Goal: Navigation & Orientation: Find specific page/section

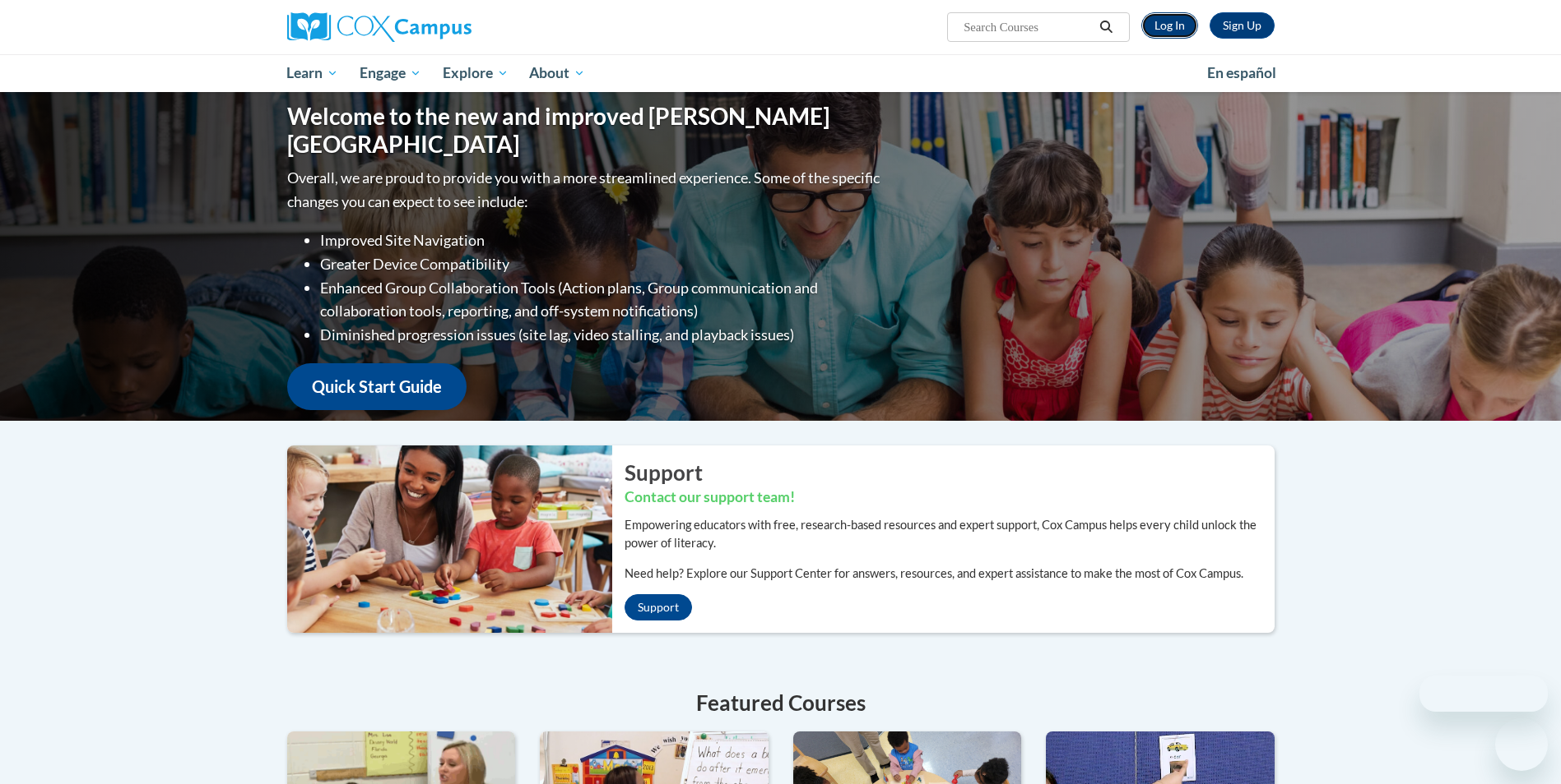
drag, startPoint x: 0, startPoint y: 0, endPoint x: 1168, endPoint y: 23, distance: 1168.2
click at [1168, 23] on link "Log In" at bounding box center [1170, 25] width 57 height 26
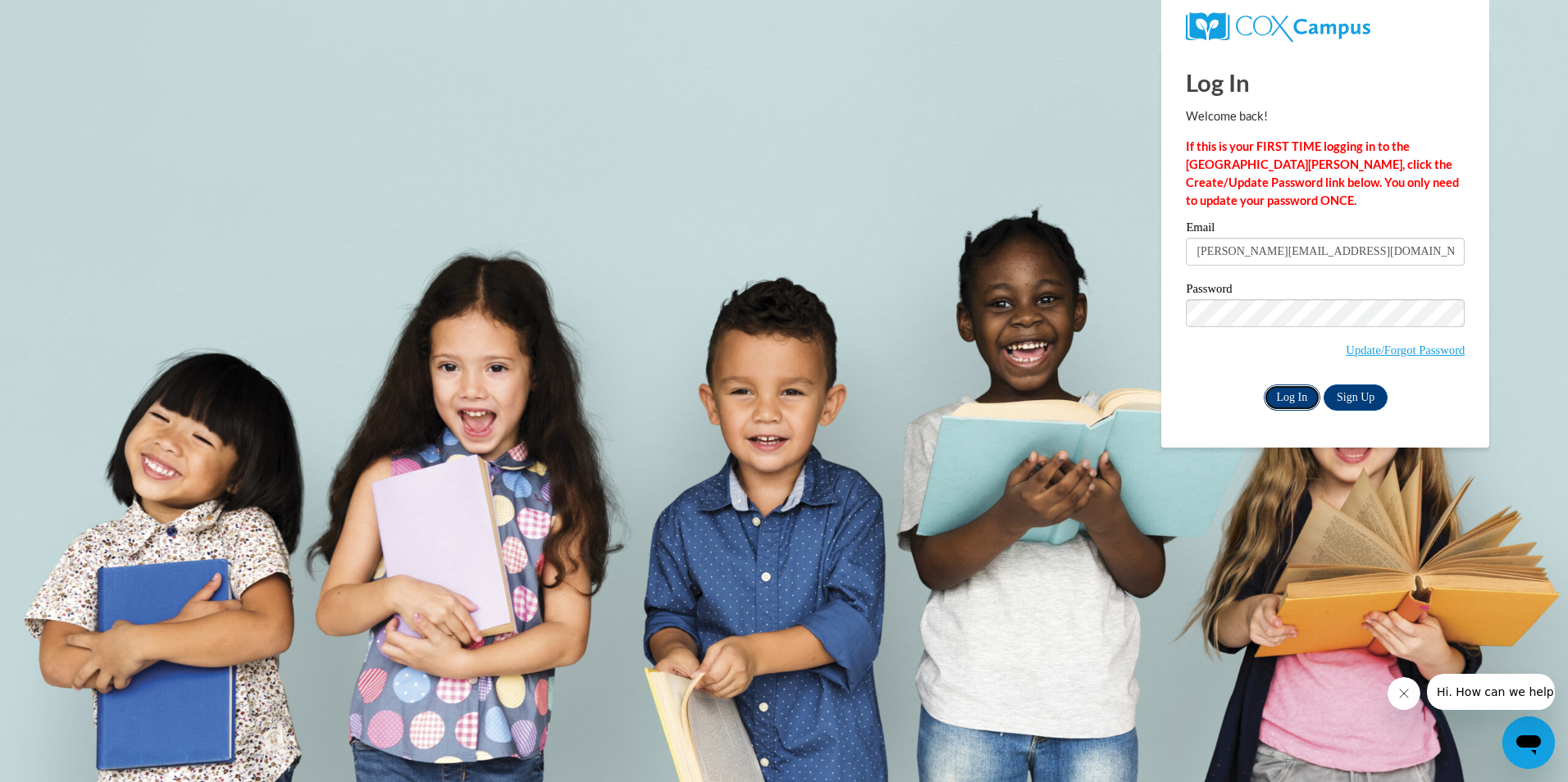
click at [1285, 394] on input "Log In" at bounding box center [1292, 398] width 58 height 26
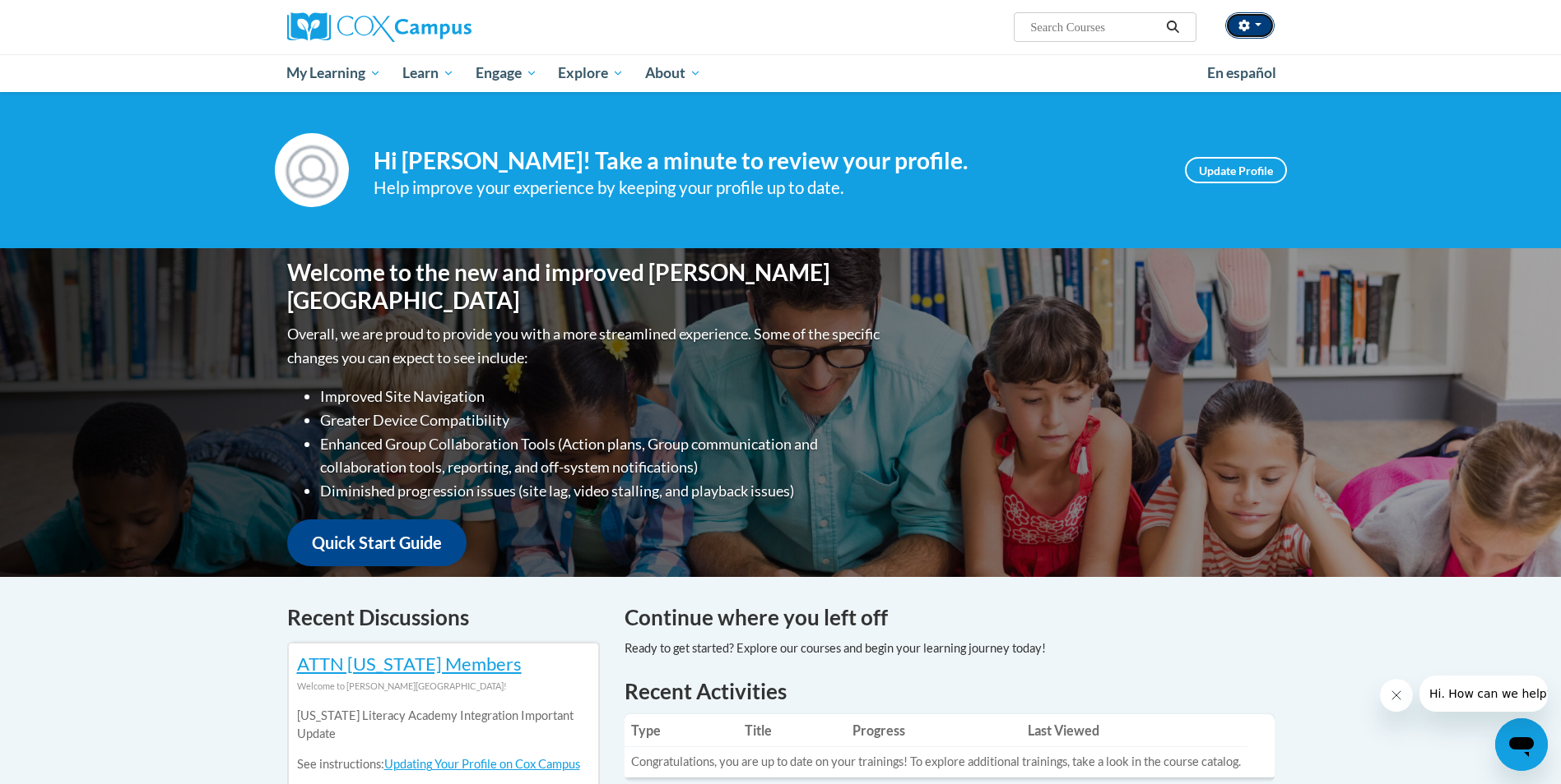
click at [1248, 29] on icon "button" at bounding box center [1243, 25] width 11 height 11
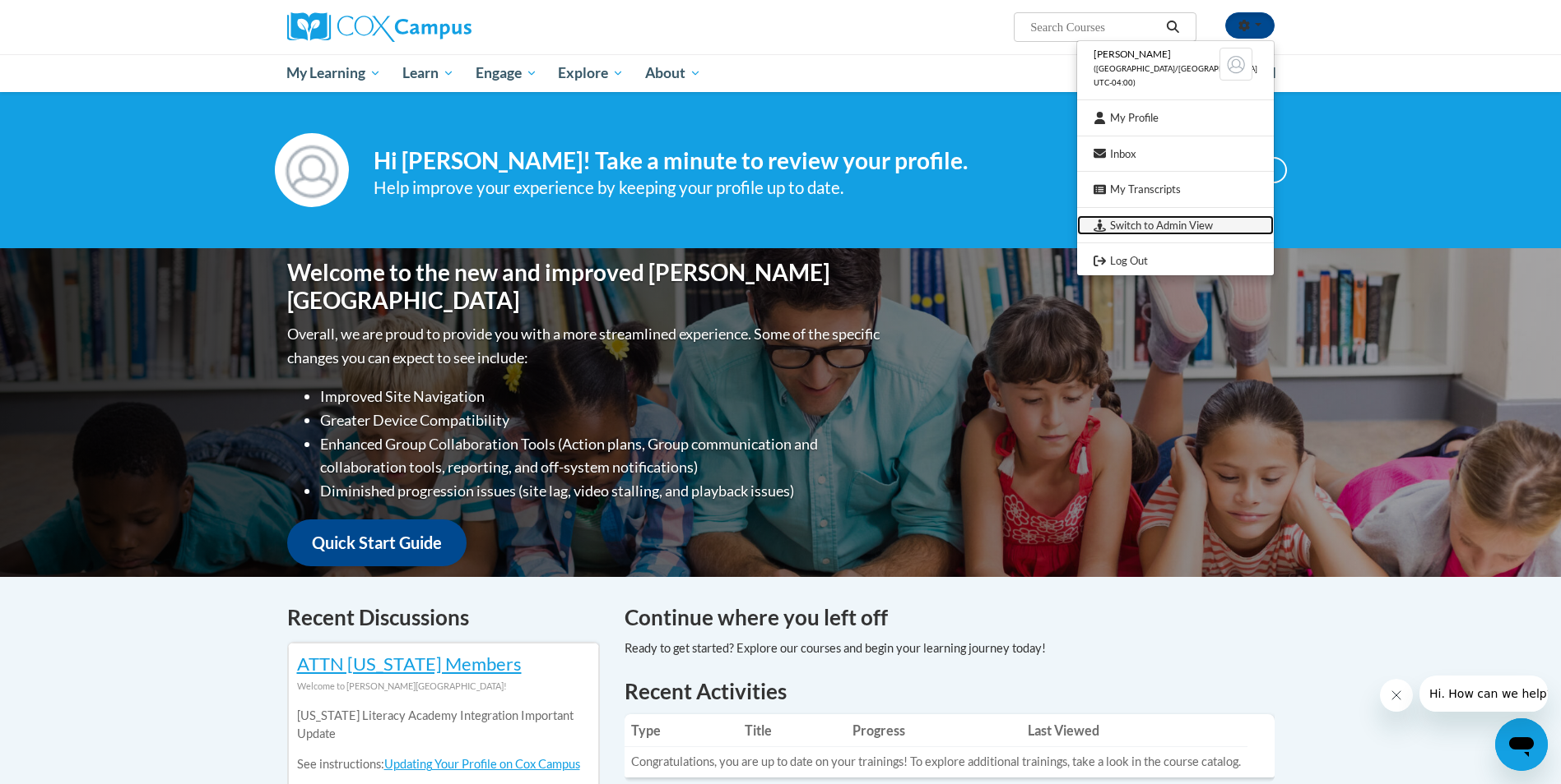
click at [1203, 228] on link "Switch to Admin View" at bounding box center [1175, 226] width 197 height 21
